Goal: Task Accomplishment & Management: Complete application form

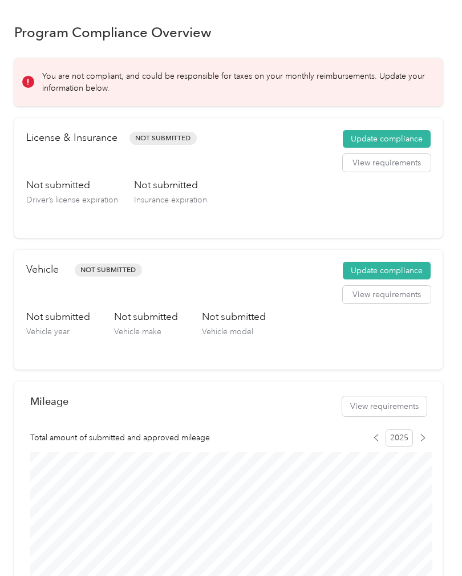
click at [399, 140] on button "Update compliance" at bounding box center [387, 139] width 88 height 18
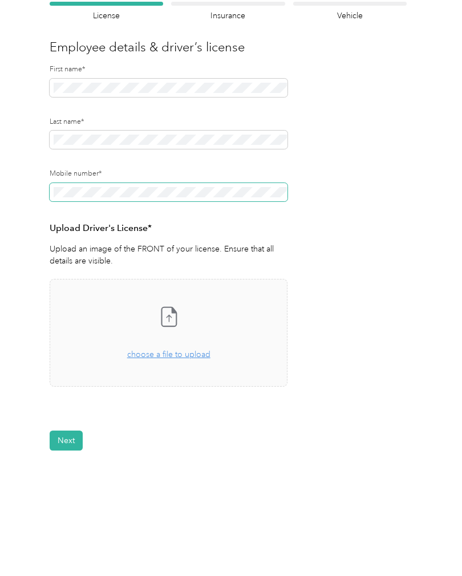
scroll to position [86, 0]
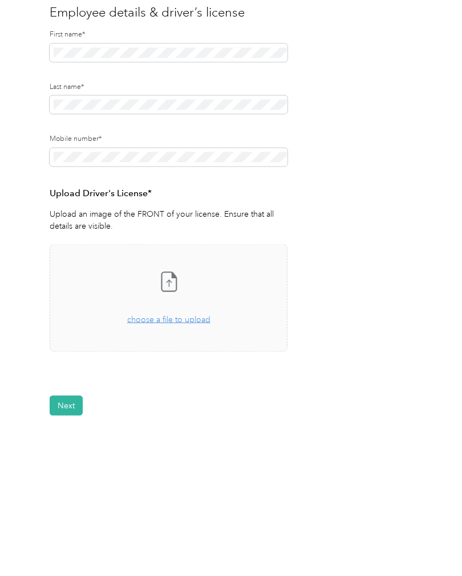
click at [196, 350] on span "choose a file to upload" at bounding box center [168, 355] width 83 height 10
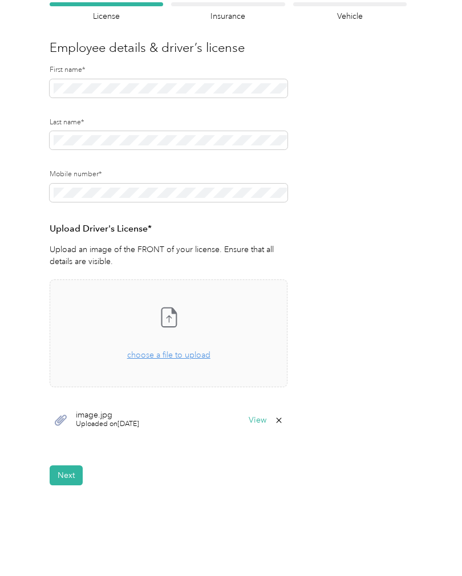
click at [69, 466] on button "Next" at bounding box center [66, 476] width 33 height 20
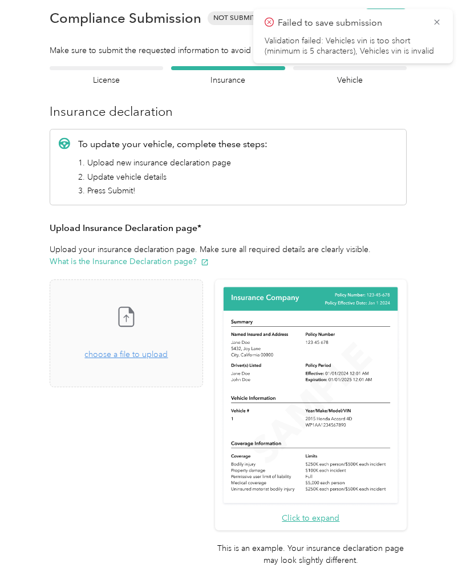
scroll to position [1, 0]
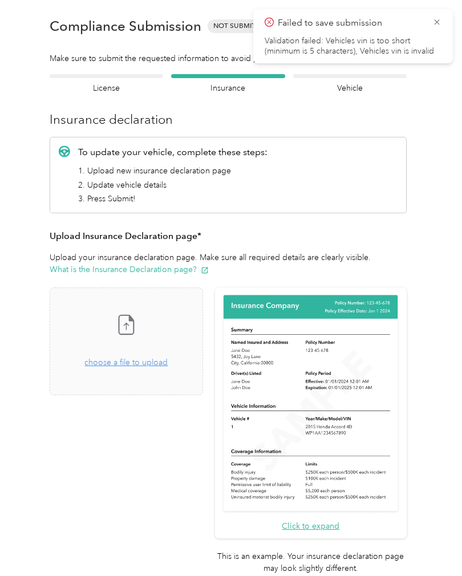
click at [433, 23] on icon at bounding box center [437, 22] width 9 height 10
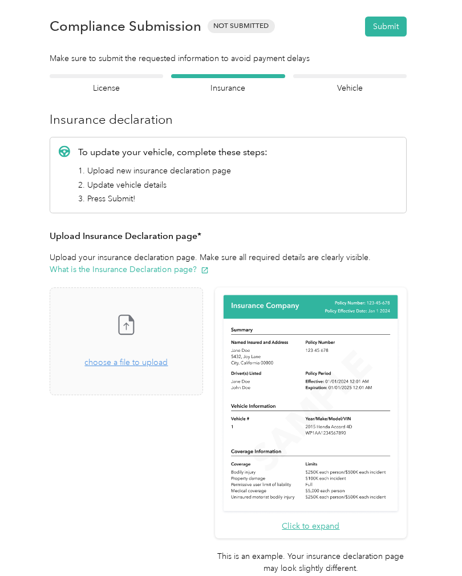
click at [168, 359] on span "choose a file to upload" at bounding box center [125, 363] width 83 height 10
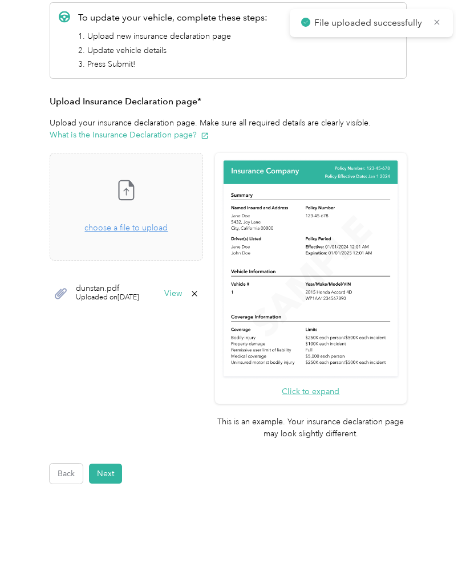
scroll to position [148, 0]
click at [114, 465] on button "Next" at bounding box center [105, 475] width 33 height 20
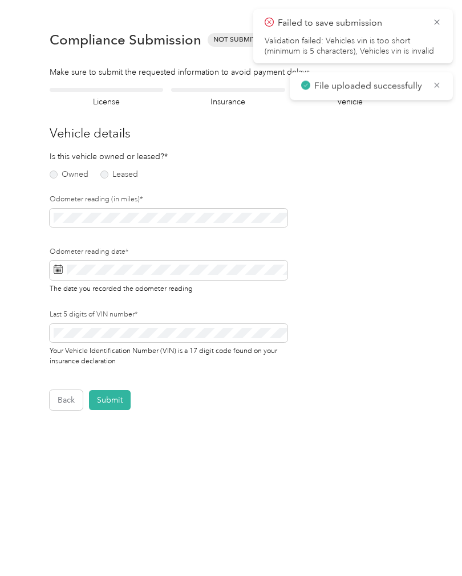
click at [437, 25] on icon at bounding box center [437, 22] width 9 height 10
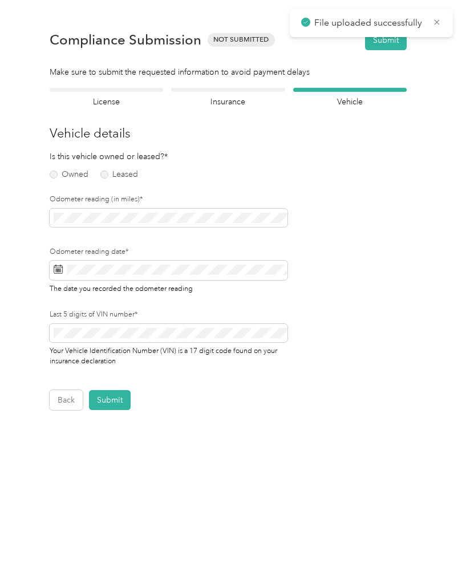
click at [62, 172] on label "Owned" at bounding box center [69, 175] width 39 height 8
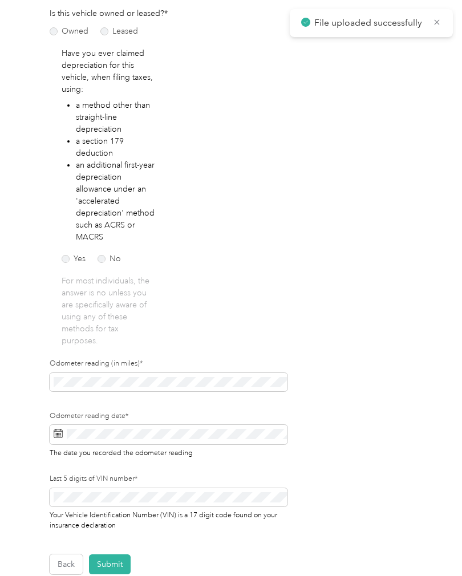
scroll to position [154, 0]
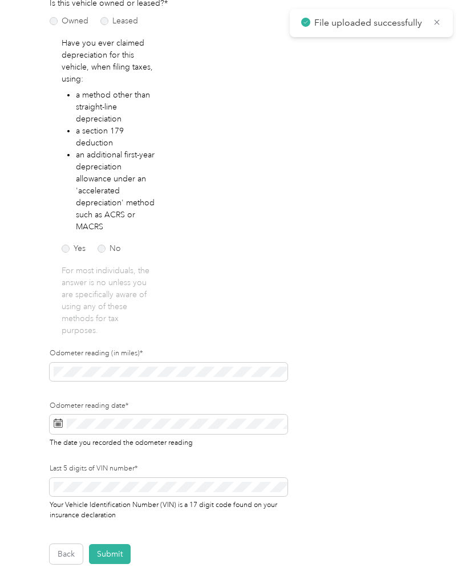
click at [108, 247] on label "No" at bounding box center [109, 249] width 23 height 8
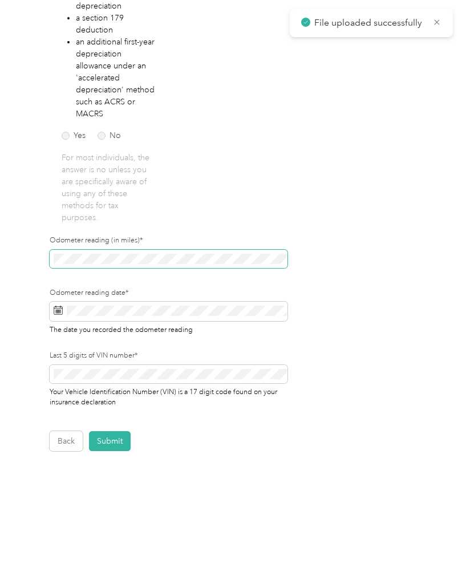
scroll to position [266, 0]
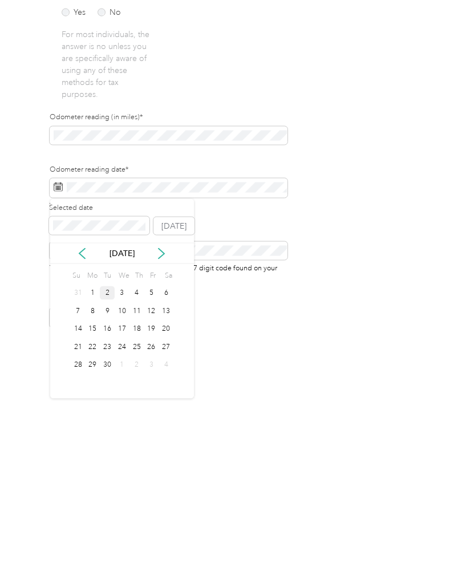
click at [112, 410] on div "2" at bounding box center [107, 417] width 15 height 14
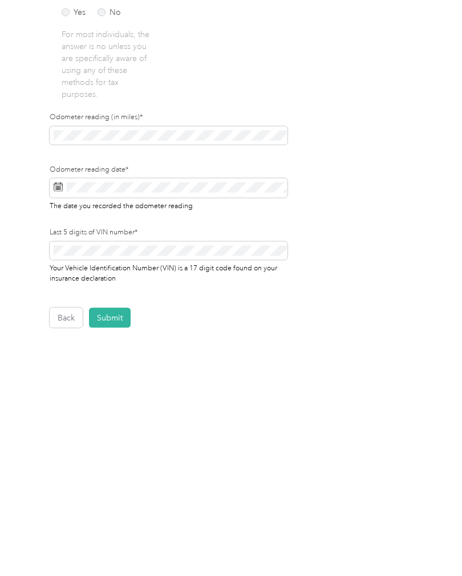
scroll to position [40, 0]
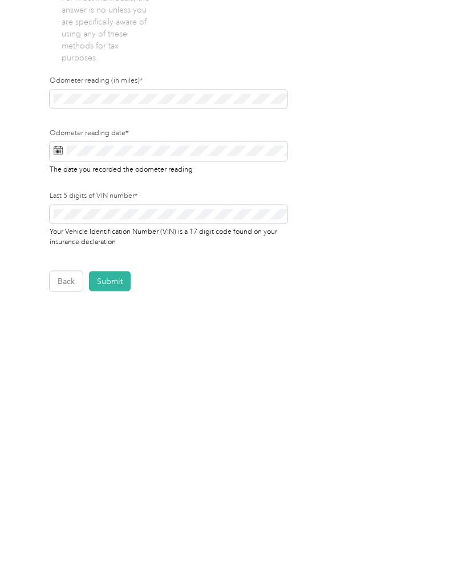
click at [119, 432] on button "Submit" at bounding box center [110, 442] width 42 height 20
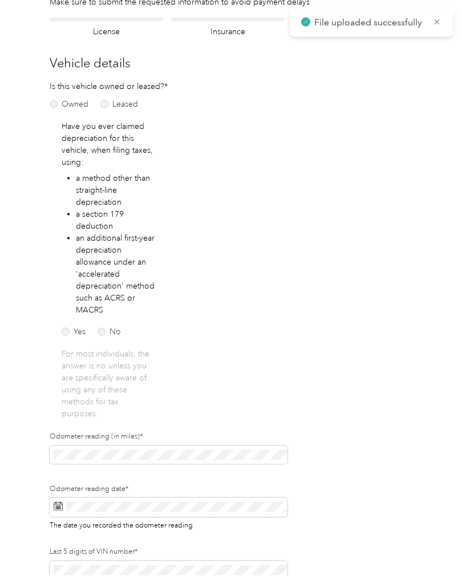
scroll to position [14, 0]
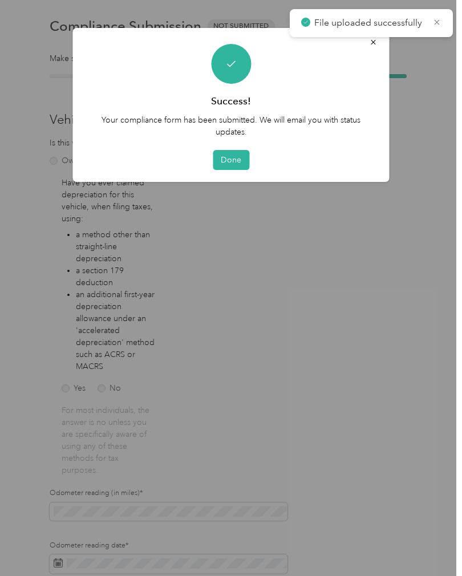
click at [235, 157] on button "Done" at bounding box center [231, 160] width 37 height 20
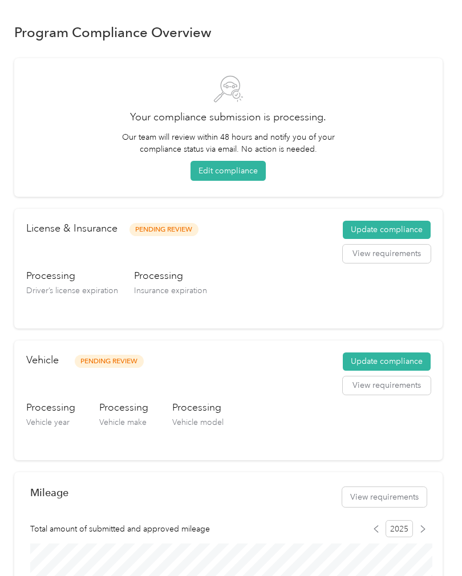
click at [413, 228] on button "Update compliance" at bounding box center [387, 230] width 88 height 18
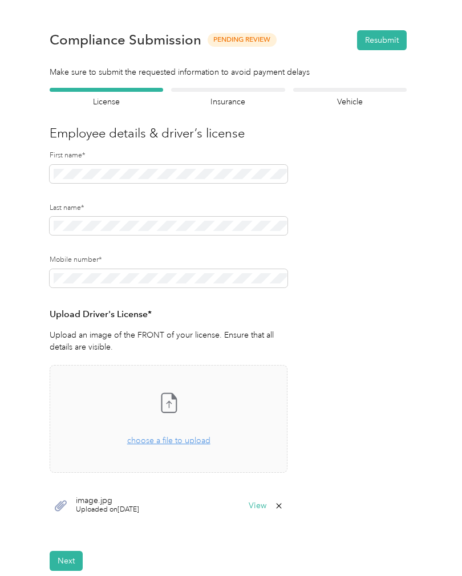
click at [67, 563] on button "Next" at bounding box center [66, 561] width 33 height 20
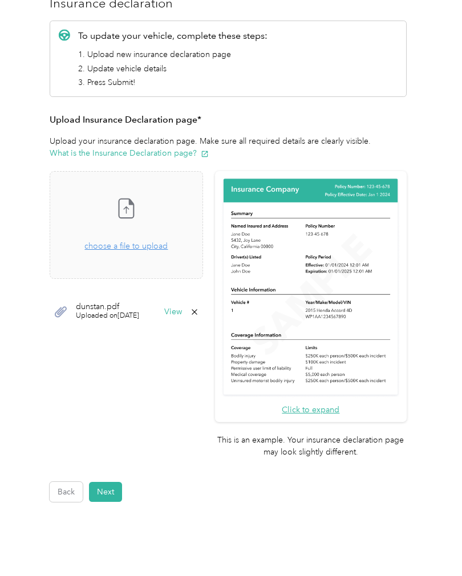
scroll to position [132, 0]
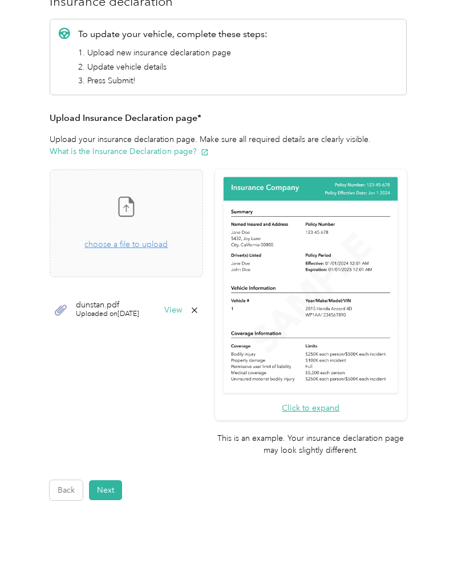
click at [112, 481] on button "Next" at bounding box center [105, 491] width 33 height 20
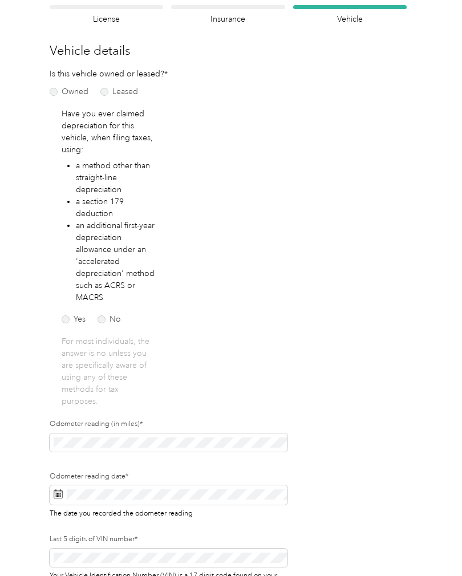
scroll to position [53, 0]
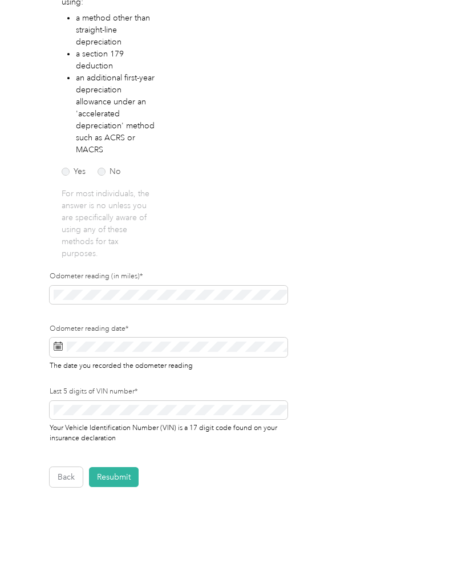
click at [75, 476] on button "Back" at bounding box center [66, 477] width 33 height 20
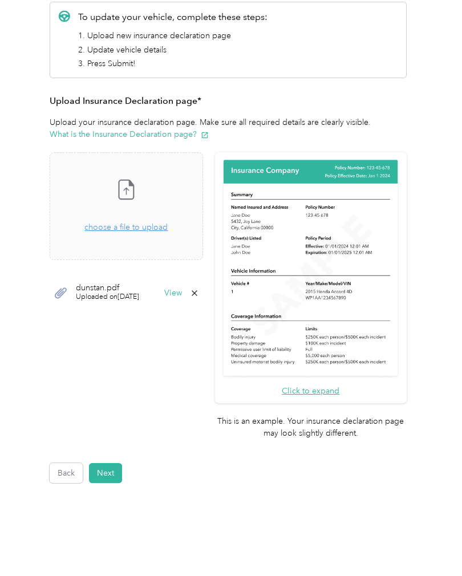
scroll to position [148, 0]
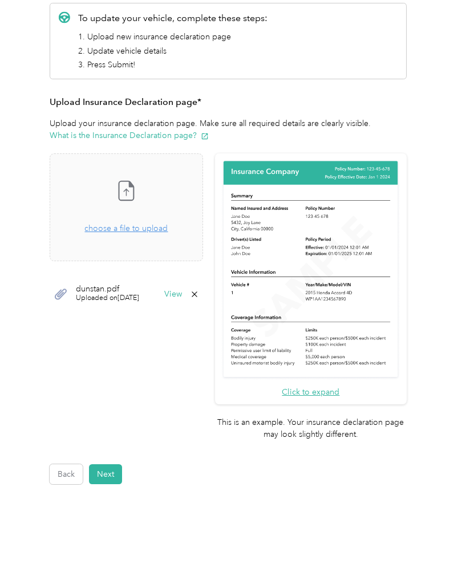
click at [116, 465] on button "Next" at bounding box center [105, 475] width 33 height 20
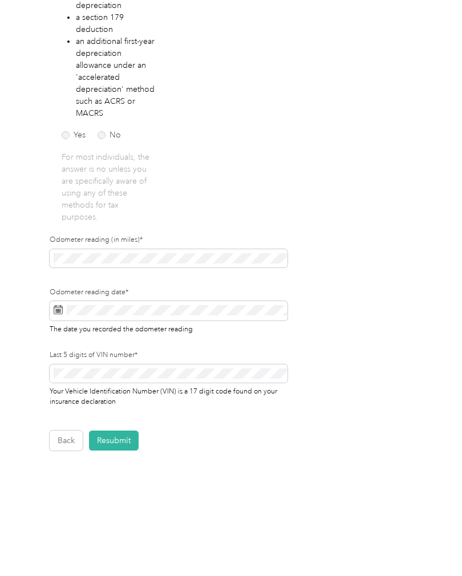
scroll to position [266, 0]
